Goal: Task Accomplishment & Management: Manage account settings

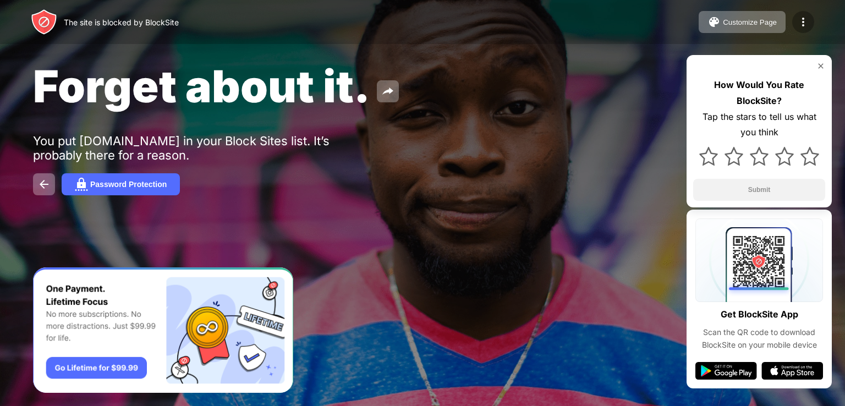
click at [812, 21] on div at bounding box center [803, 22] width 22 height 22
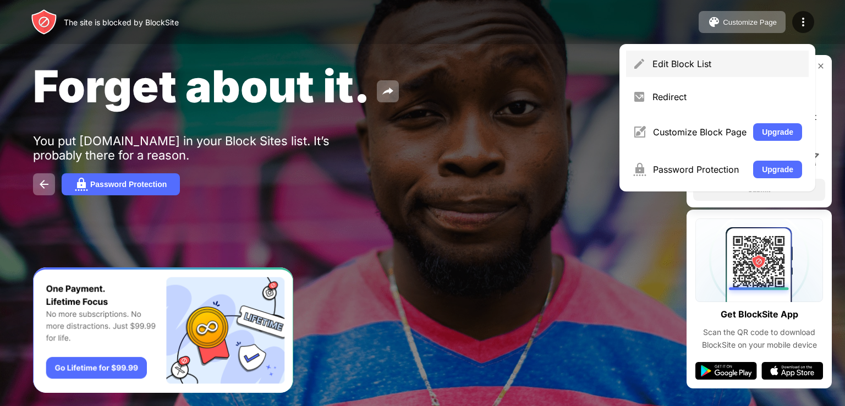
click at [693, 57] on div "Edit Block List" at bounding box center [717, 64] width 183 height 26
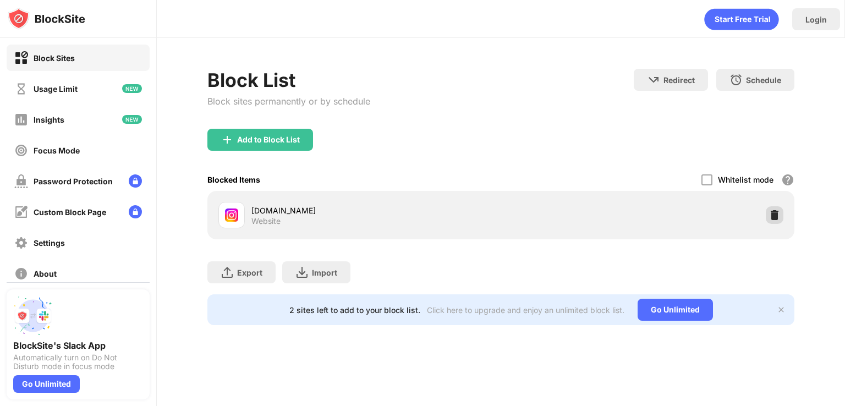
click at [776, 221] on div at bounding box center [774, 215] width 18 height 18
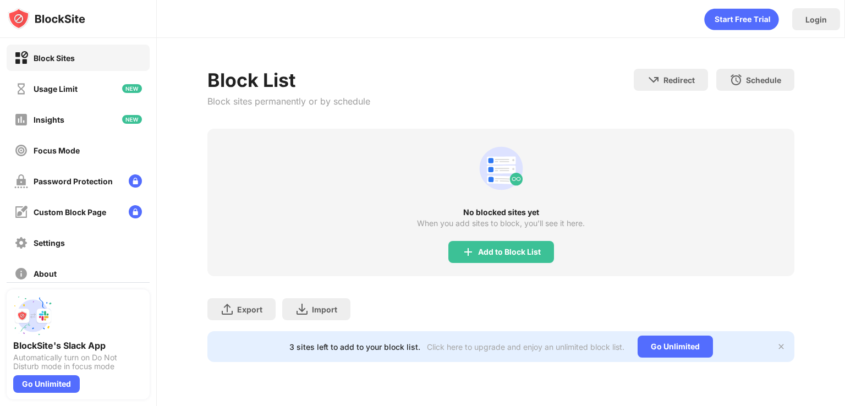
click at [500, 269] on div "No blocked sites yet When you add sites to block, you’ll see it here. Add to Bl…" at bounding box center [500, 202] width 587 height 147
click at [510, 262] on div "Add to Block List" at bounding box center [501, 252] width 106 height 22
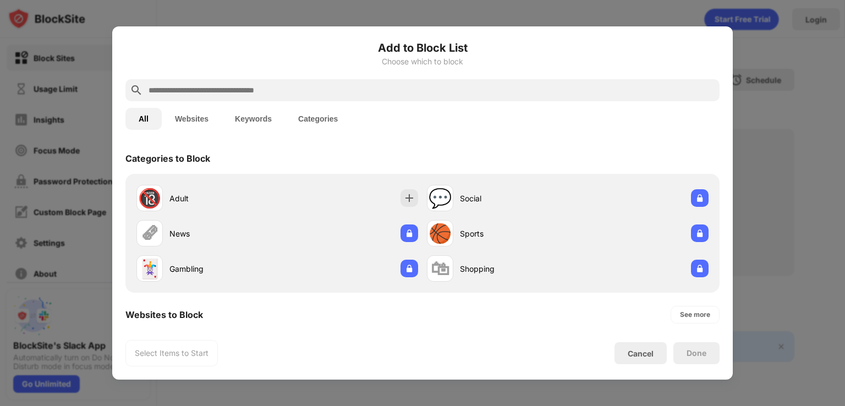
click at [294, 85] on input "text" at bounding box center [431, 90] width 568 height 13
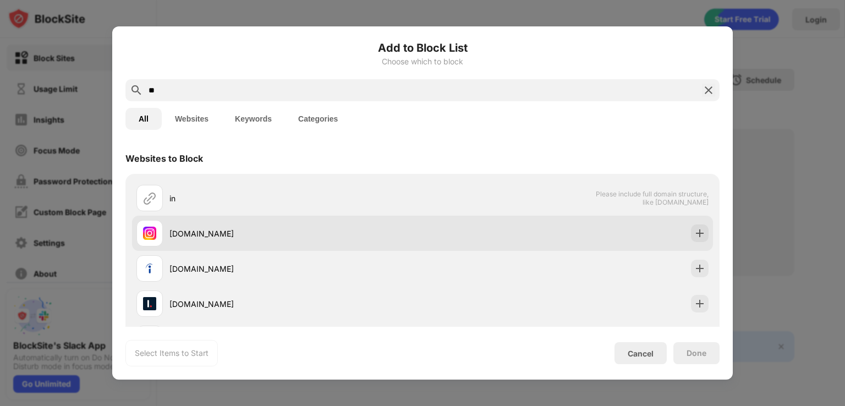
type input "**"
click at [330, 224] on div "[DOMAIN_NAME]" at bounding box center [279, 233] width 286 height 26
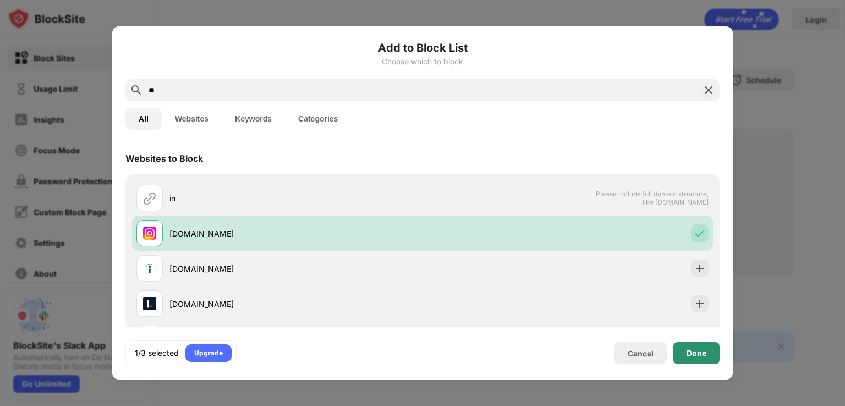
click at [715, 345] on div "Done" at bounding box center [696, 353] width 46 height 22
